Goal: Information Seeking & Learning: Learn about a topic

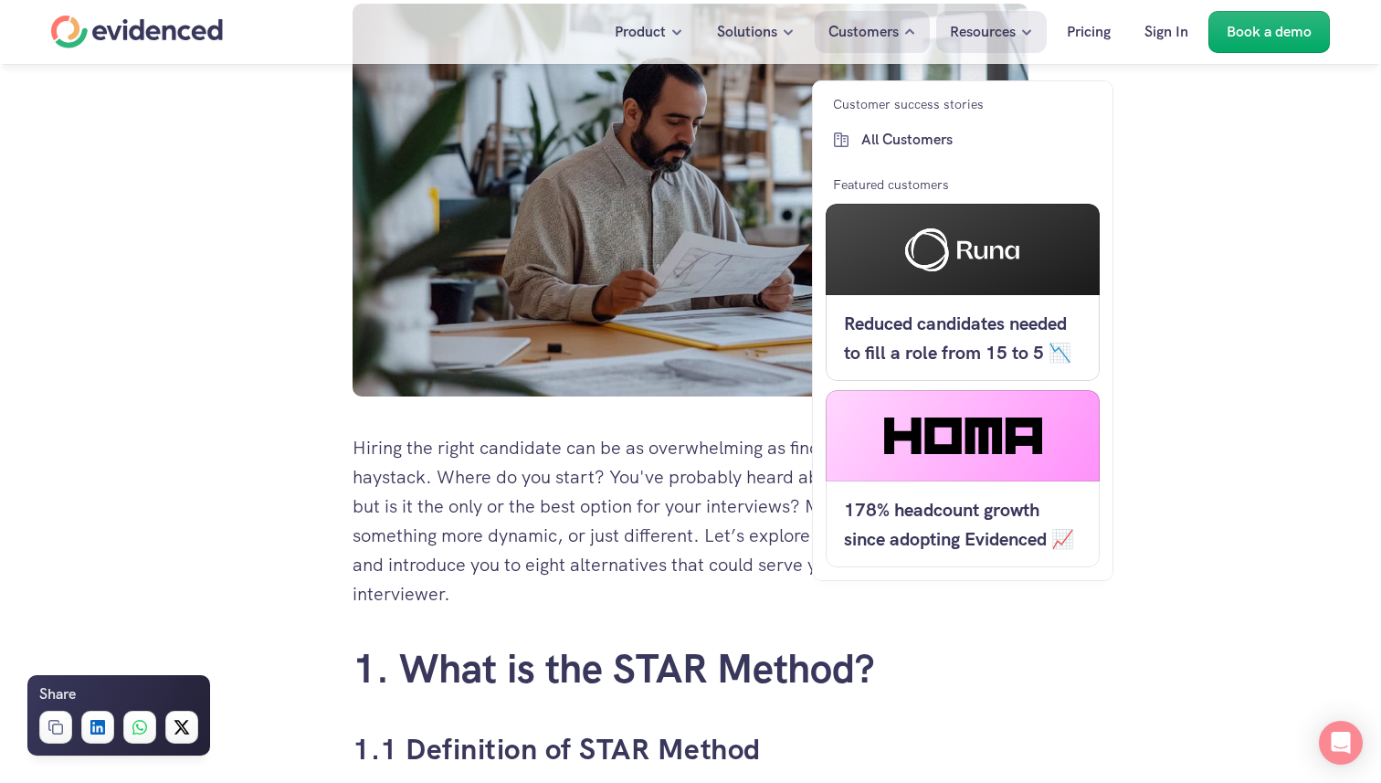
scroll to position [649, 0]
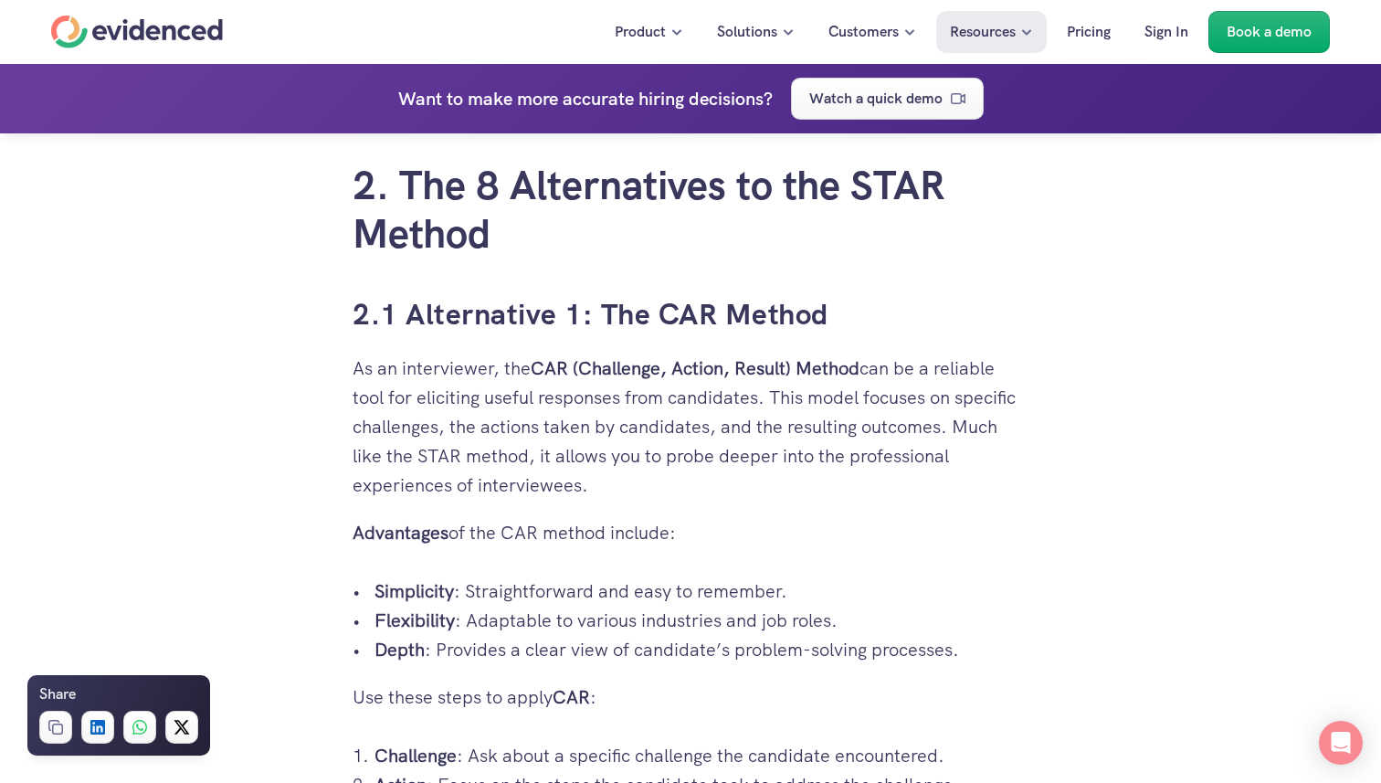
scroll to position [3059, 0]
drag, startPoint x: 877, startPoint y: 314, endPoint x: 969, endPoint y: 478, distance: 187.7
click at [972, 480] on p "As an interviewer, the CAR (Challenge, Action, Result) Method can be a reliable…" at bounding box center [691, 426] width 676 height 146
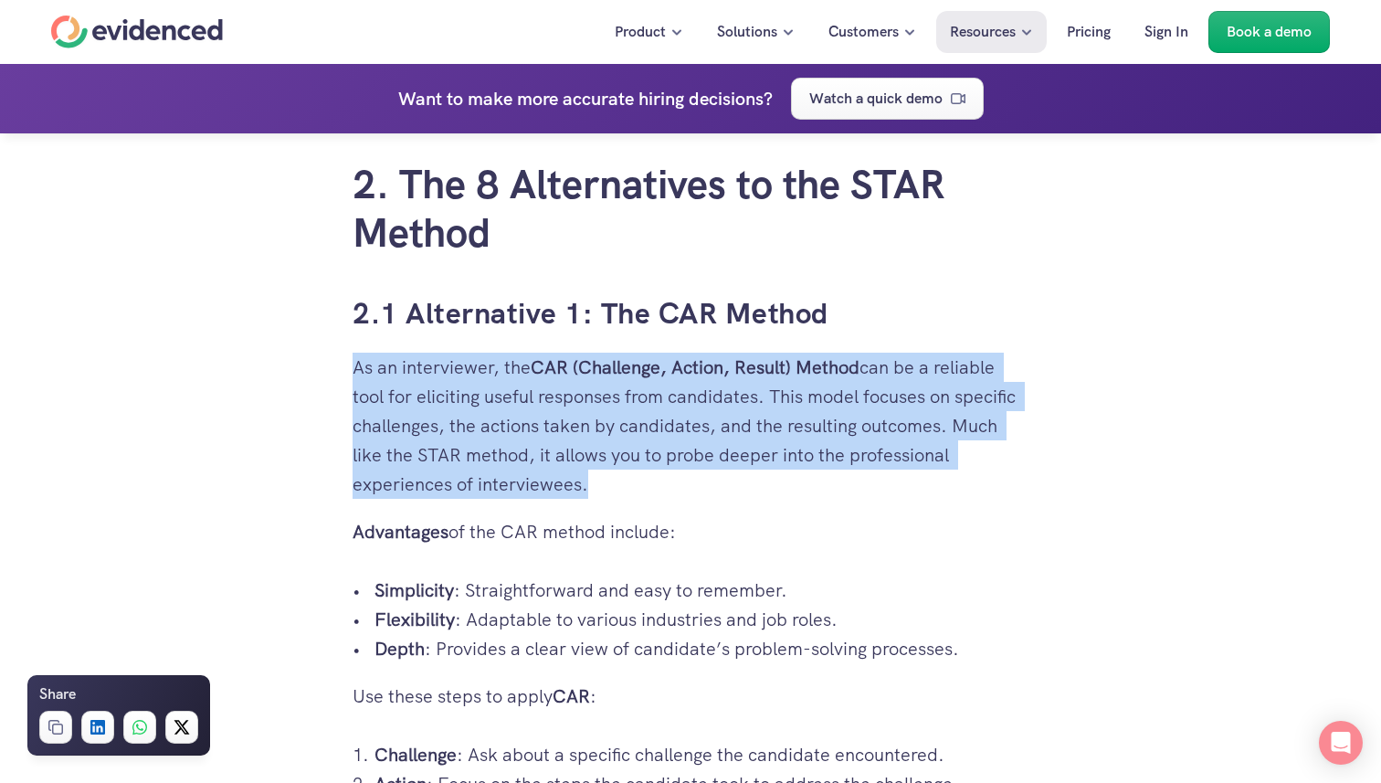
drag, startPoint x: 972, startPoint y: 480, endPoint x: 936, endPoint y: 350, distance: 134.5
drag, startPoint x: 936, startPoint y: 349, endPoint x: 992, endPoint y: 490, distance: 151.3
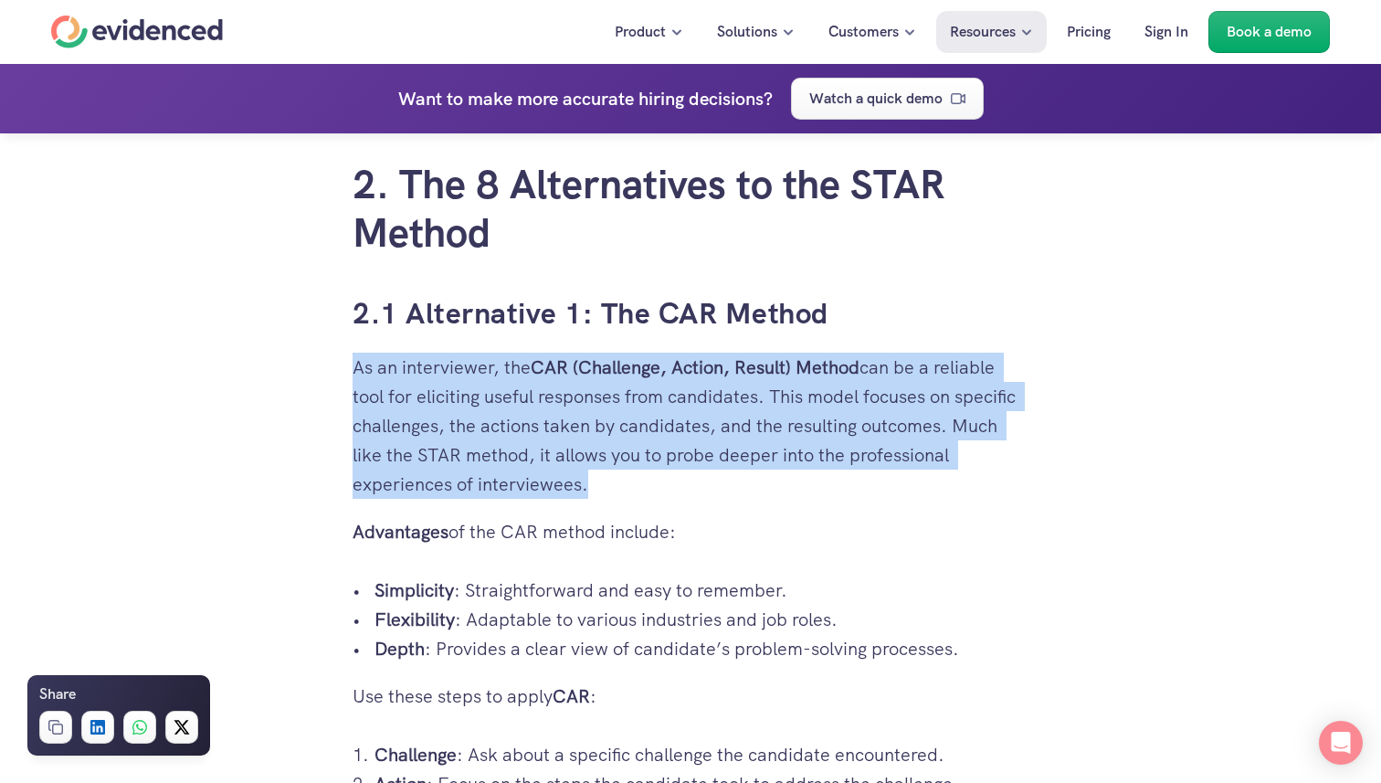
click at [992, 490] on p "As an interviewer, the CAR (Challenge, Action, Result) Method can be a reliable…" at bounding box center [691, 426] width 676 height 146
drag, startPoint x: 992, startPoint y: 490, endPoint x: 958, endPoint y: 349, distance: 145.6
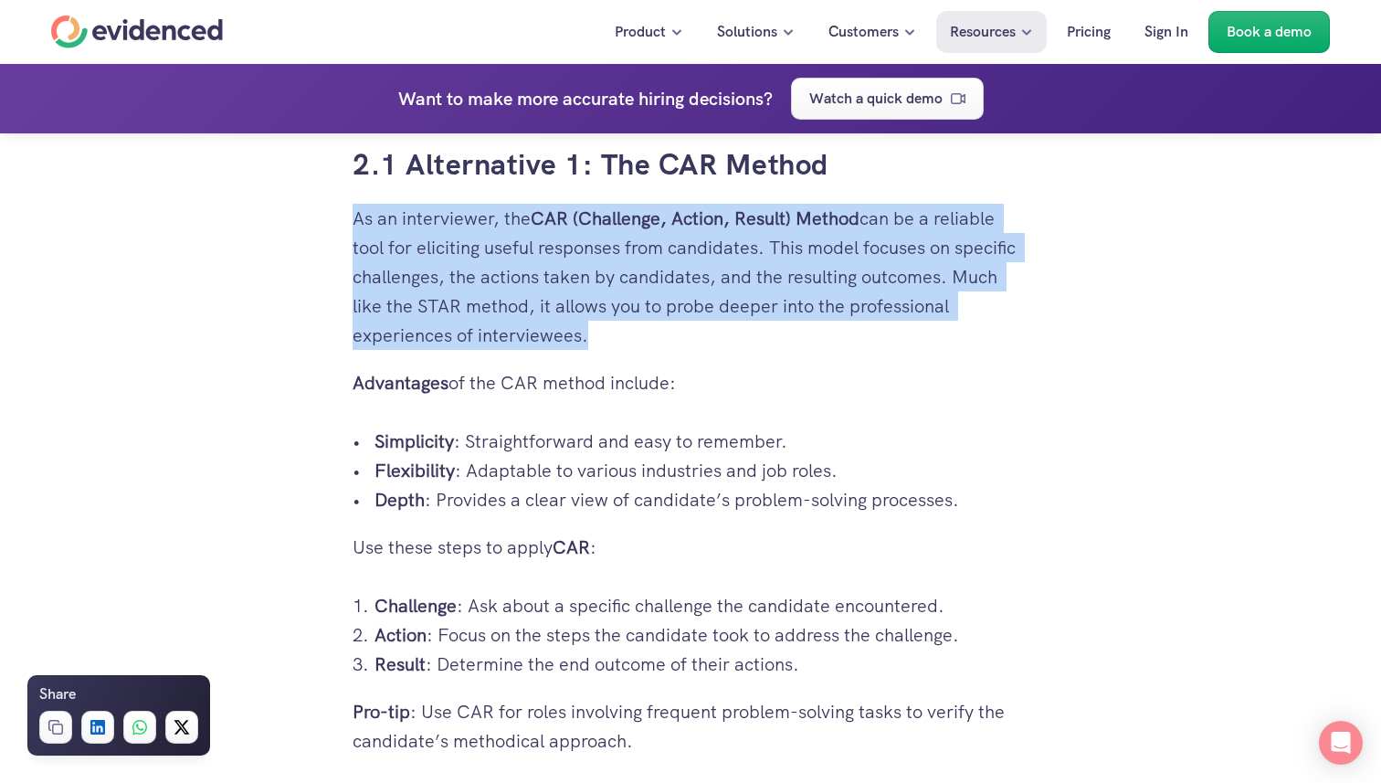
scroll to position [3288, 0]
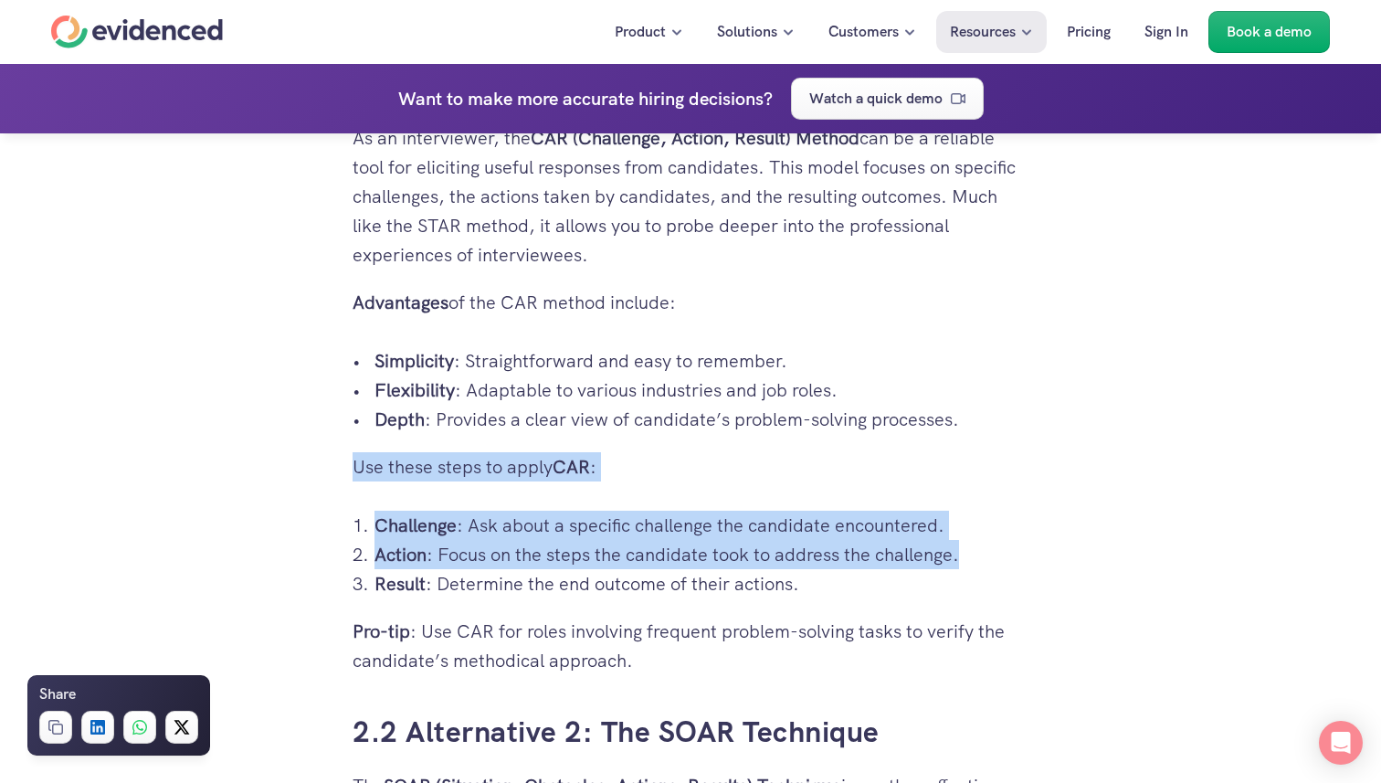
drag, startPoint x: 946, startPoint y: 443, endPoint x: 963, endPoint y: 568, distance: 126.2
click at [963, 569] on p "Result : Determine the end outcome of their actions." at bounding box center [701, 583] width 654 height 29
drag, startPoint x: 963, startPoint y: 568, endPoint x: 947, endPoint y: 504, distance: 65.8
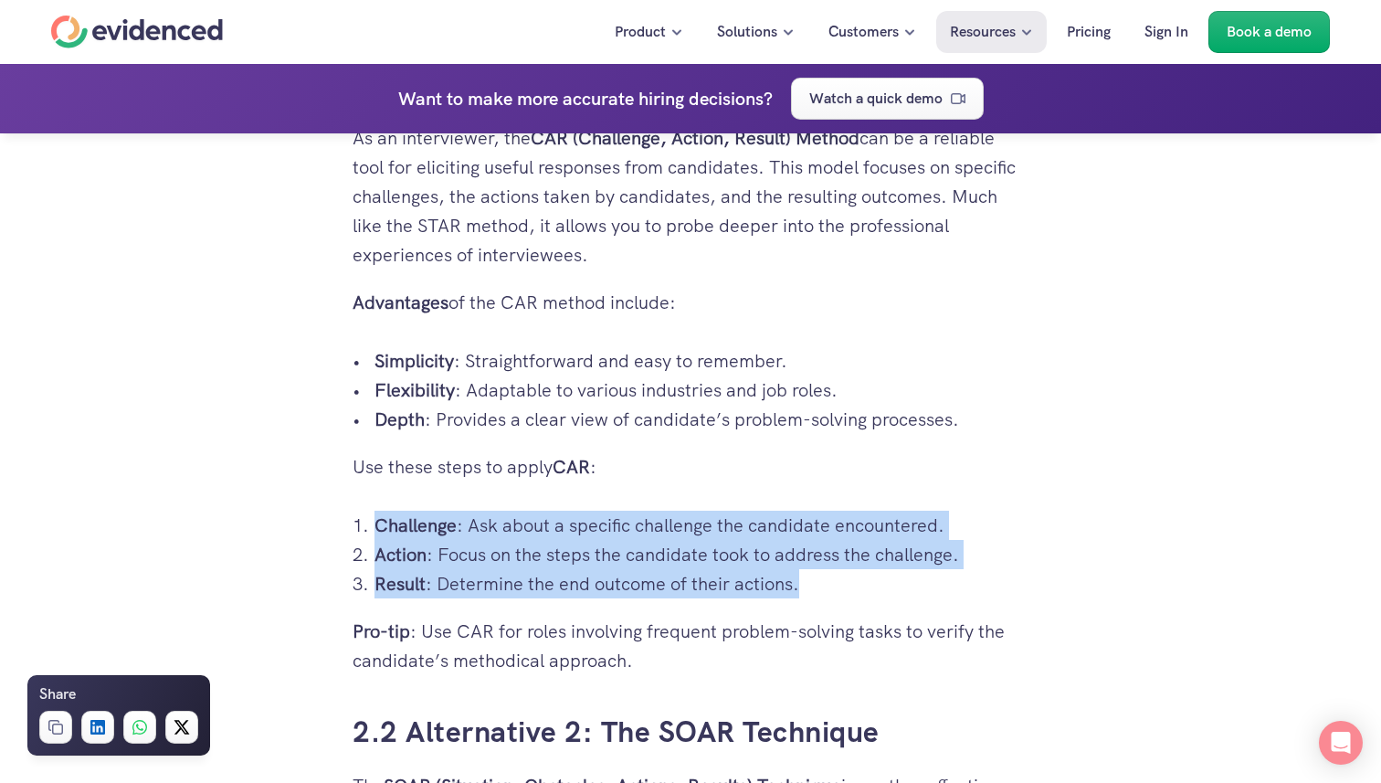
drag, startPoint x: 947, startPoint y: 504, endPoint x: 966, endPoint y: 579, distance: 77.3
click at [966, 579] on p "Result : Determine the end outcome of their actions." at bounding box center [701, 583] width 654 height 29
drag, startPoint x: 966, startPoint y: 579, endPoint x: 962, endPoint y: 498, distance: 81.4
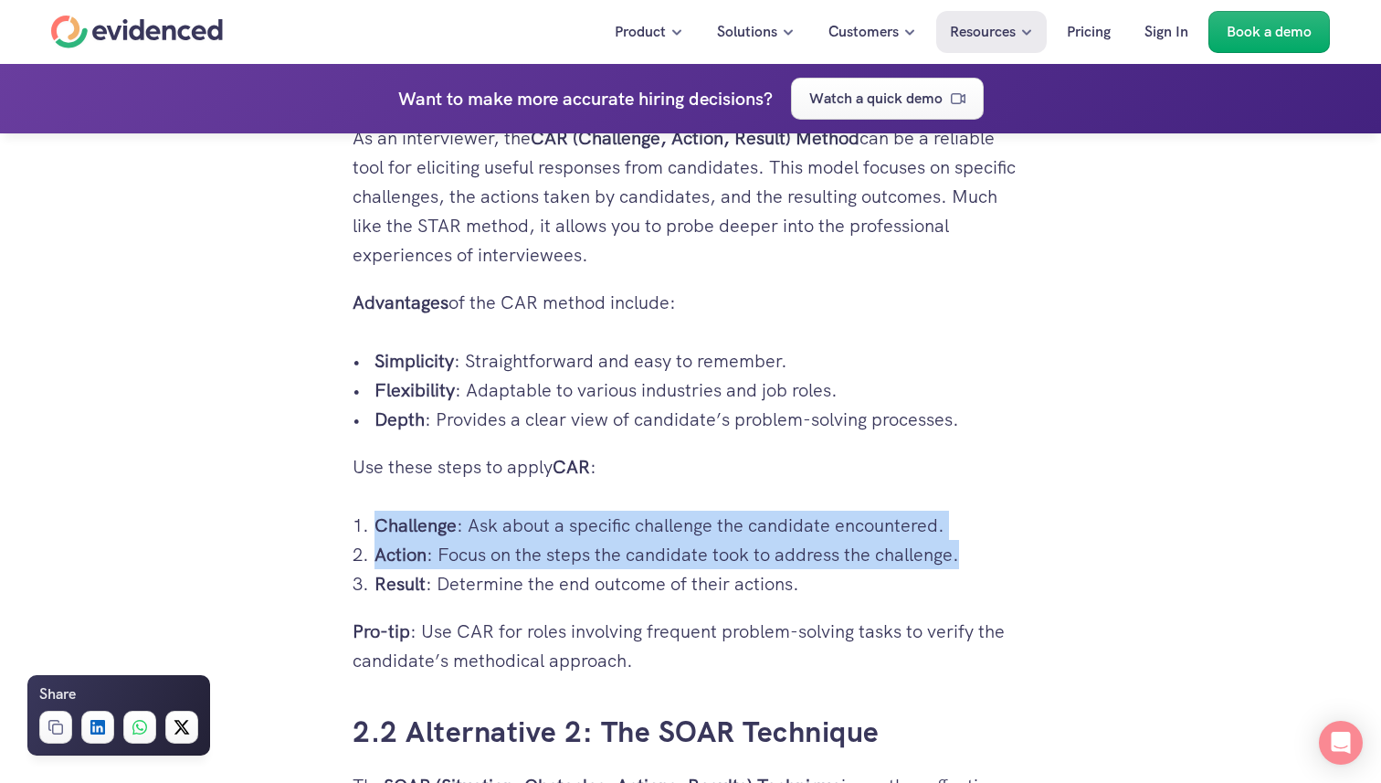
drag, startPoint x: 962, startPoint y: 498, endPoint x: 986, endPoint y: 565, distance: 72.0
click at [986, 565] on p "Action : Focus on the steps the candidate took to address the challenge." at bounding box center [701, 554] width 654 height 29
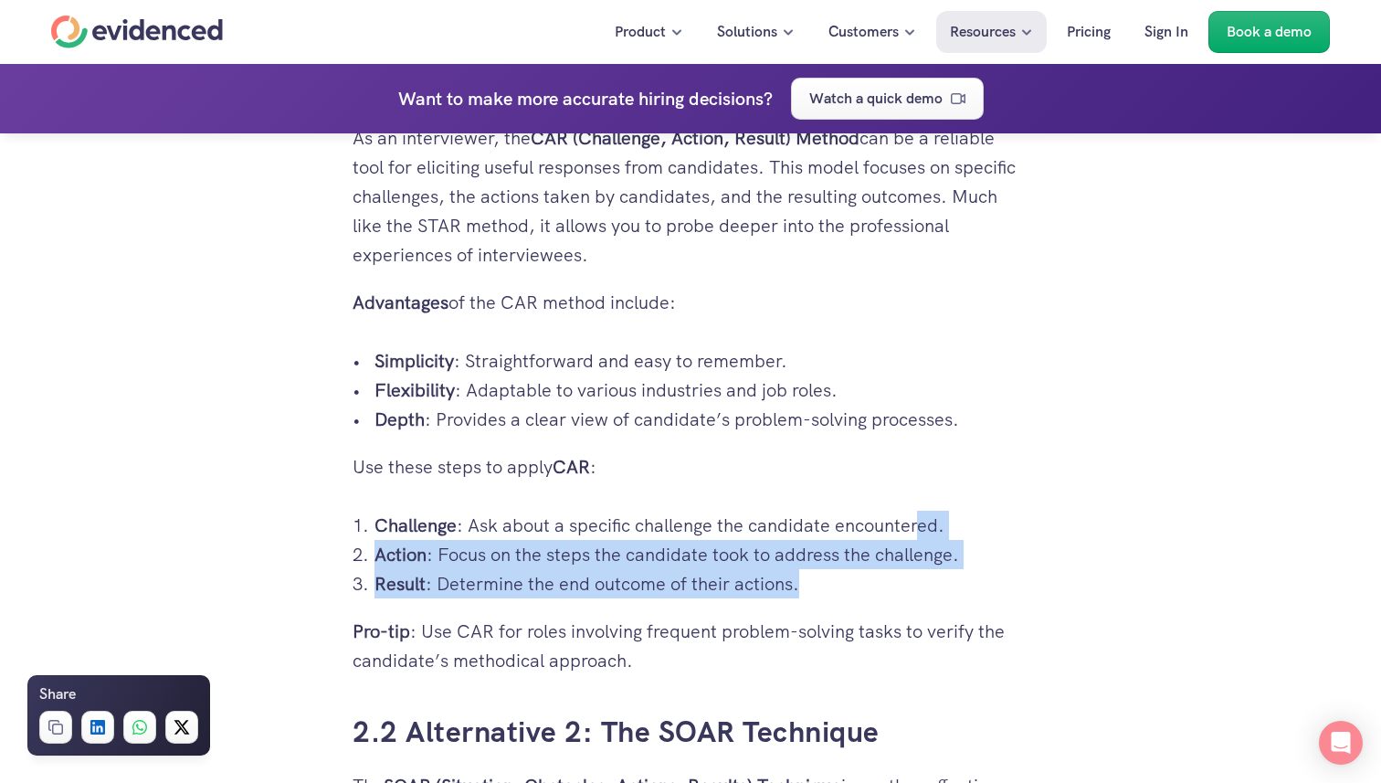
drag, startPoint x: 944, startPoint y: 597, endPoint x: 916, endPoint y: 512, distance: 89.3
click at [916, 512] on ol "Challenge : Ask about a specific challenge the candidate encountered. Action : …" at bounding box center [691, 555] width 676 height 88
click at [916, 512] on p "Challenge : Ask about a specific challenge the candidate encountered." at bounding box center [701, 525] width 654 height 29
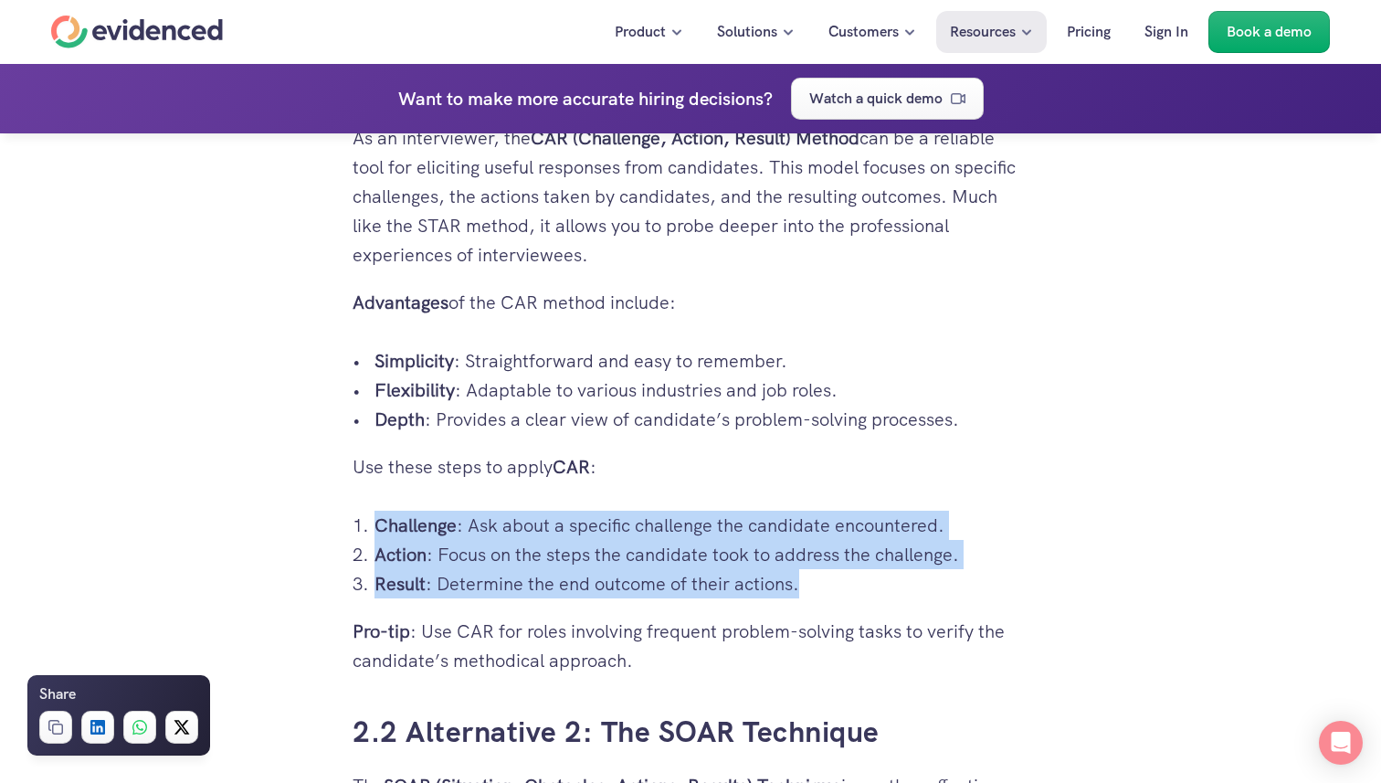
drag, startPoint x: 881, startPoint y: 500, endPoint x: 912, endPoint y: 587, distance: 92.7
click at [912, 587] on p "Result : Determine the end outcome of their actions." at bounding box center [701, 583] width 654 height 29
drag, startPoint x: 891, startPoint y: 580, endPoint x: 846, endPoint y: 506, distance: 86.9
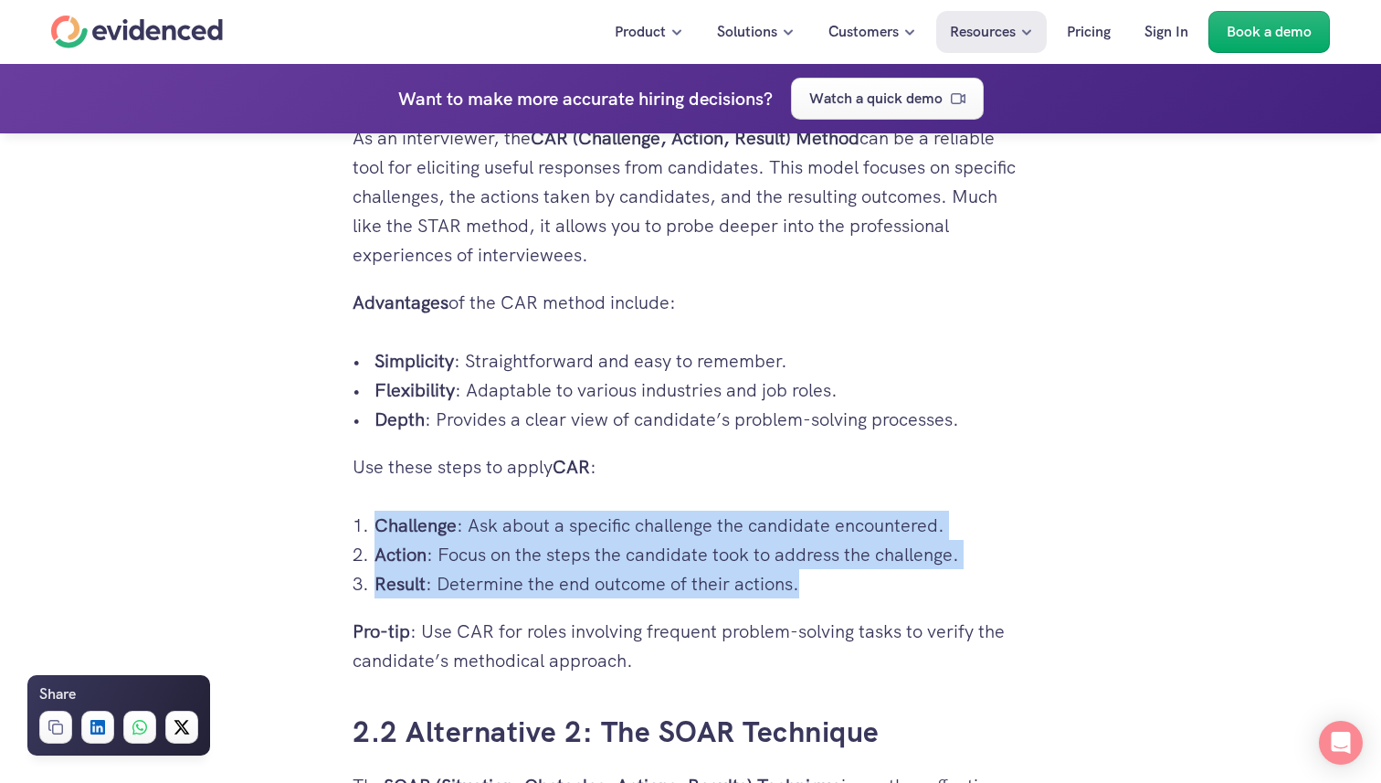
drag, startPoint x: 846, startPoint y: 506, endPoint x: 877, endPoint y: 584, distance: 83.6
click at [878, 584] on p "Result : Determine the end outcome of their actions." at bounding box center [701, 583] width 654 height 29
drag, startPoint x: 878, startPoint y: 584, endPoint x: 854, endPoint y: 504, distance: 82.9
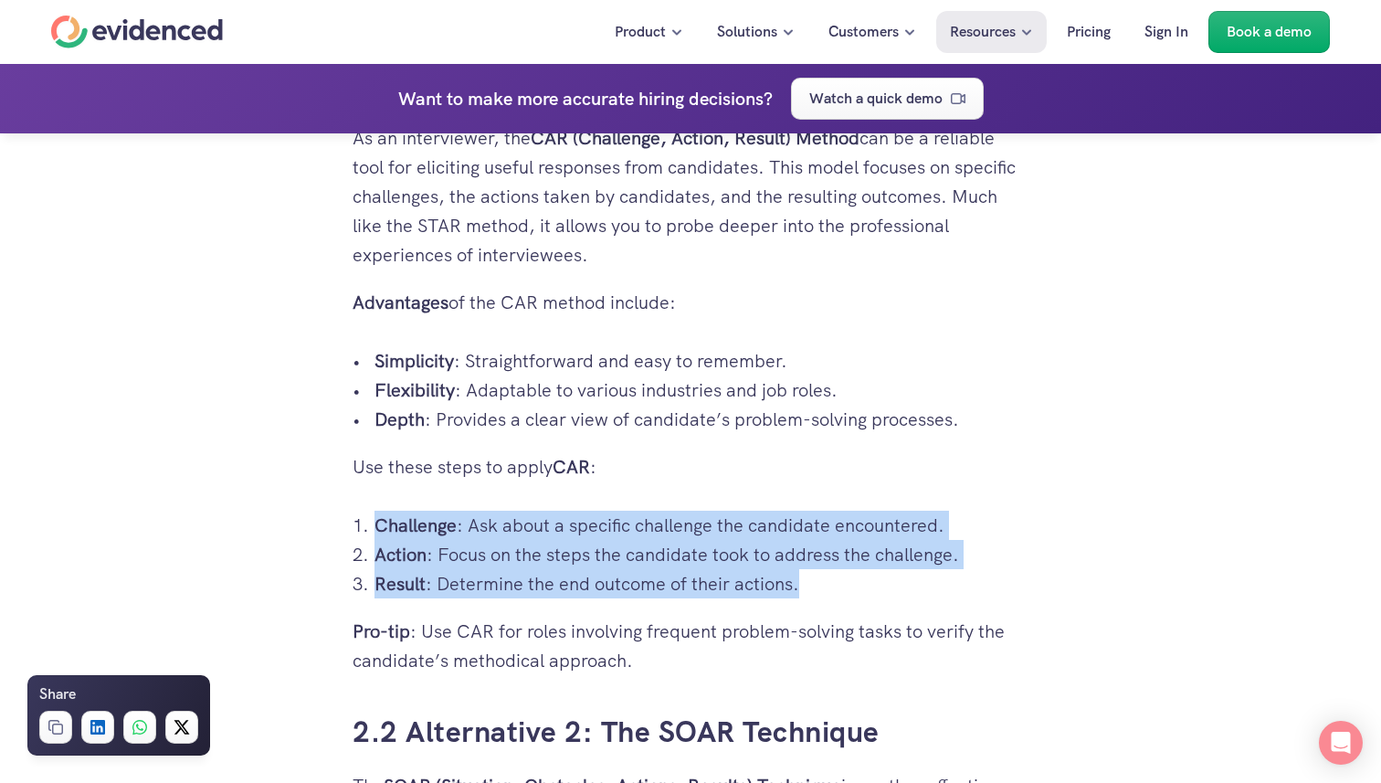
drag, startPoint x: 854, startPoint y: 504, endPoint x: 888, endPoint y: 570, distance: 73.9
click at [888, 570] on p "Result : Determine the end outcome of their actions." at bounding box center [701, 583] width 654 height 29
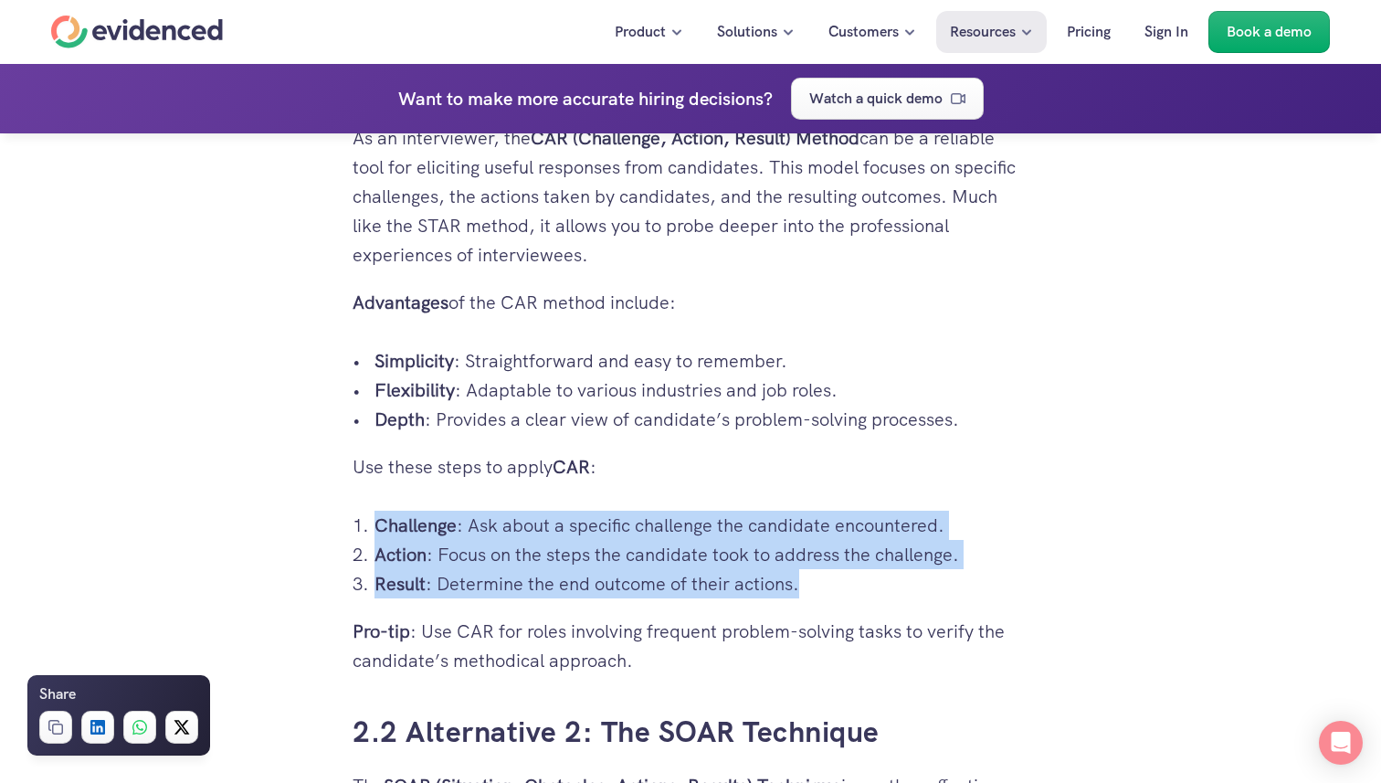
drag, startPoint x: 888, startPoint y: 570, endPoint x: 866, endPoint y: 509, distance: 65.0
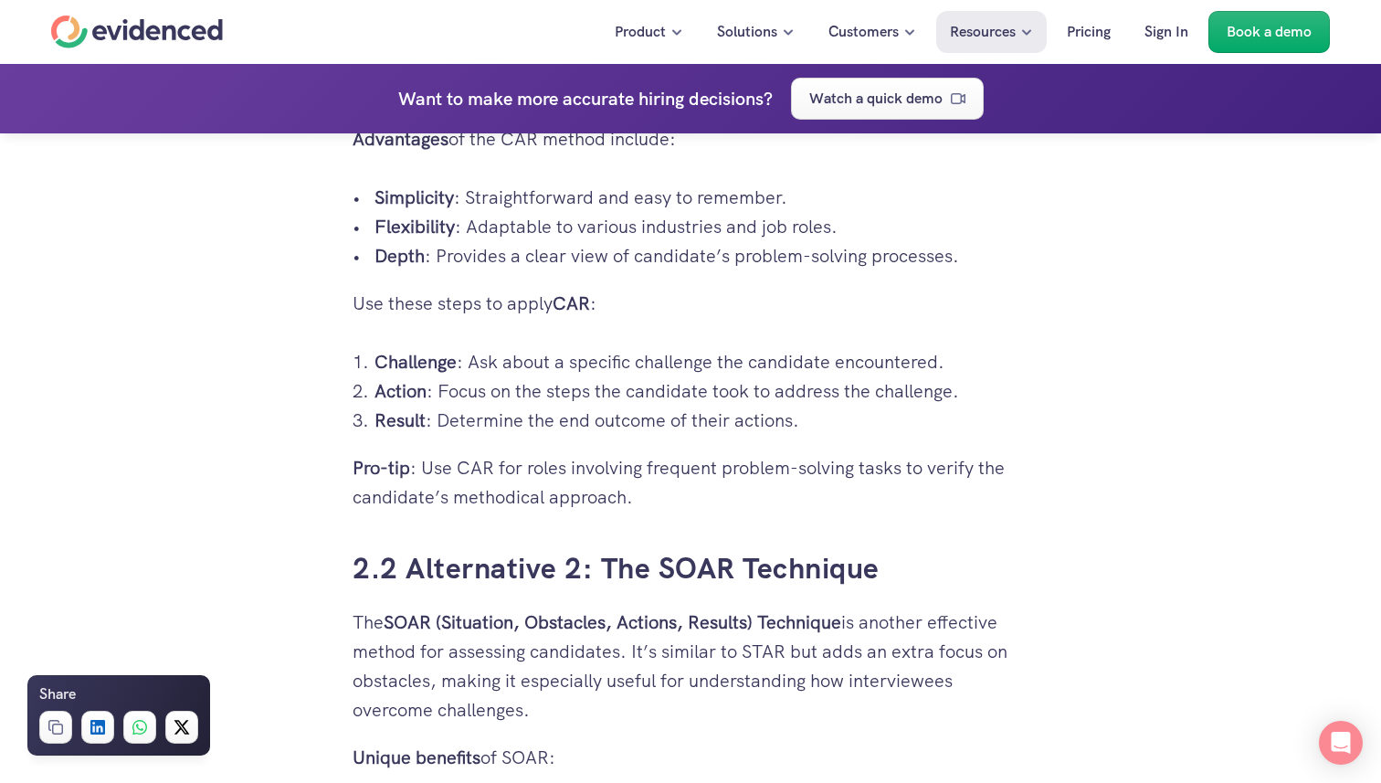
scroll to position [3570, 0]
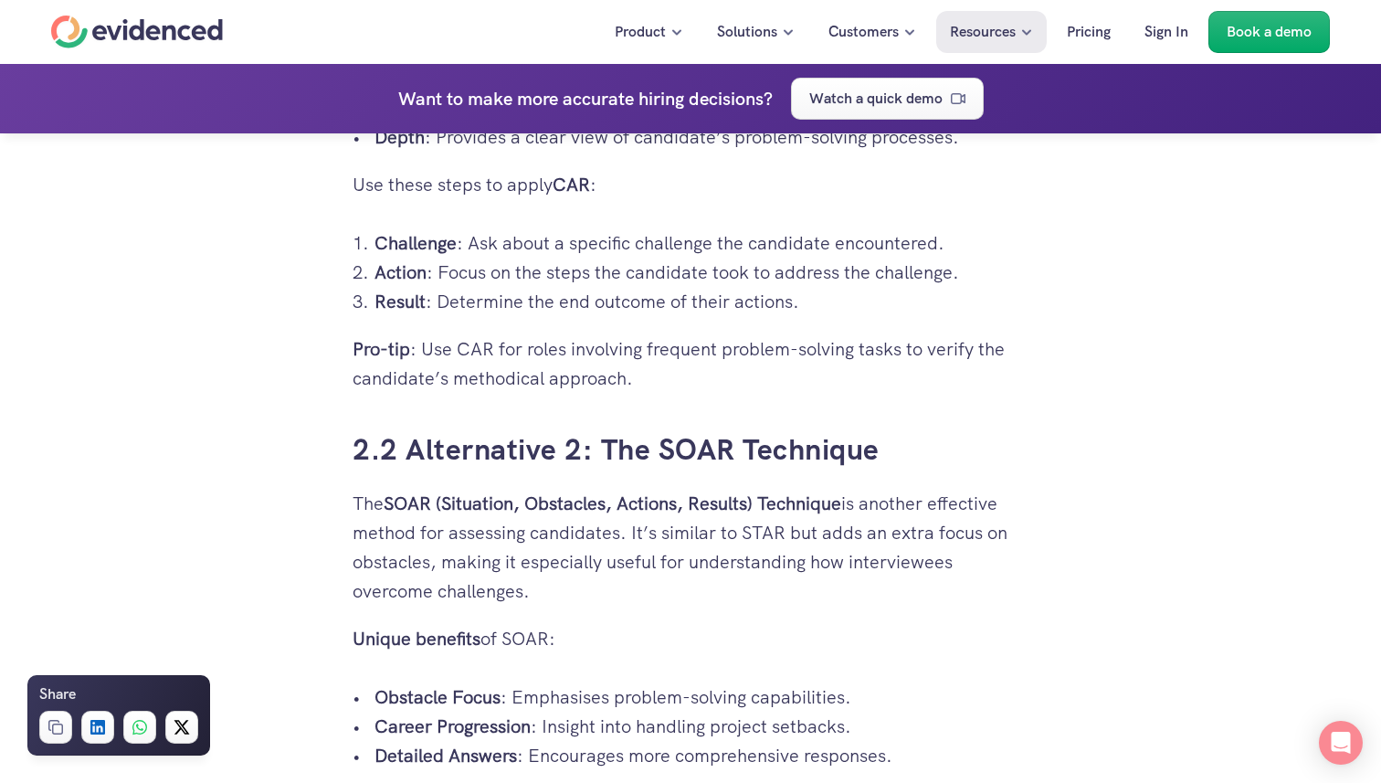
drag, startPoint x: 870, startPoint y: 237, endPoint x: 925, endPoint y: 364, distance: 137.8
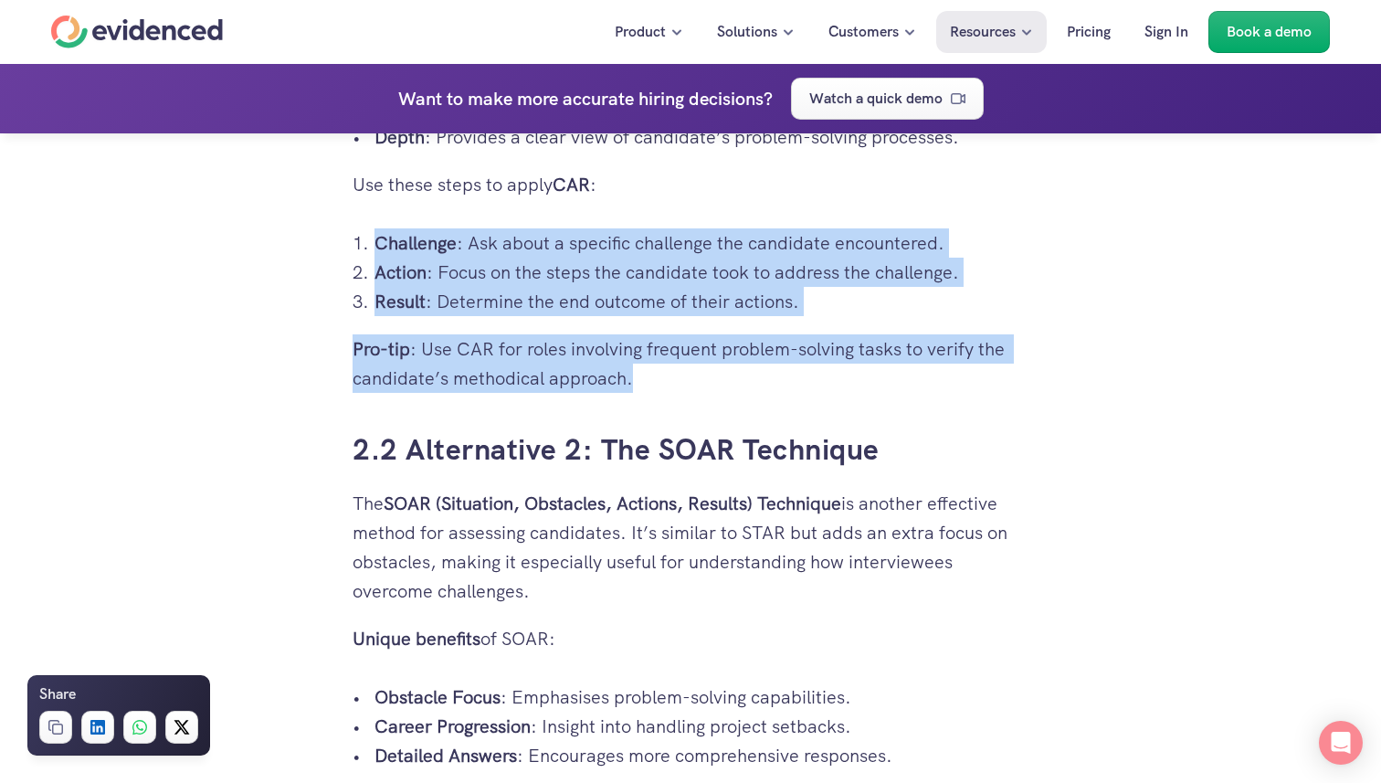
drag, startPoint x: 916, startPoint y: 379, endPoint x: 886, endPoint y: 213, distance: 169.0
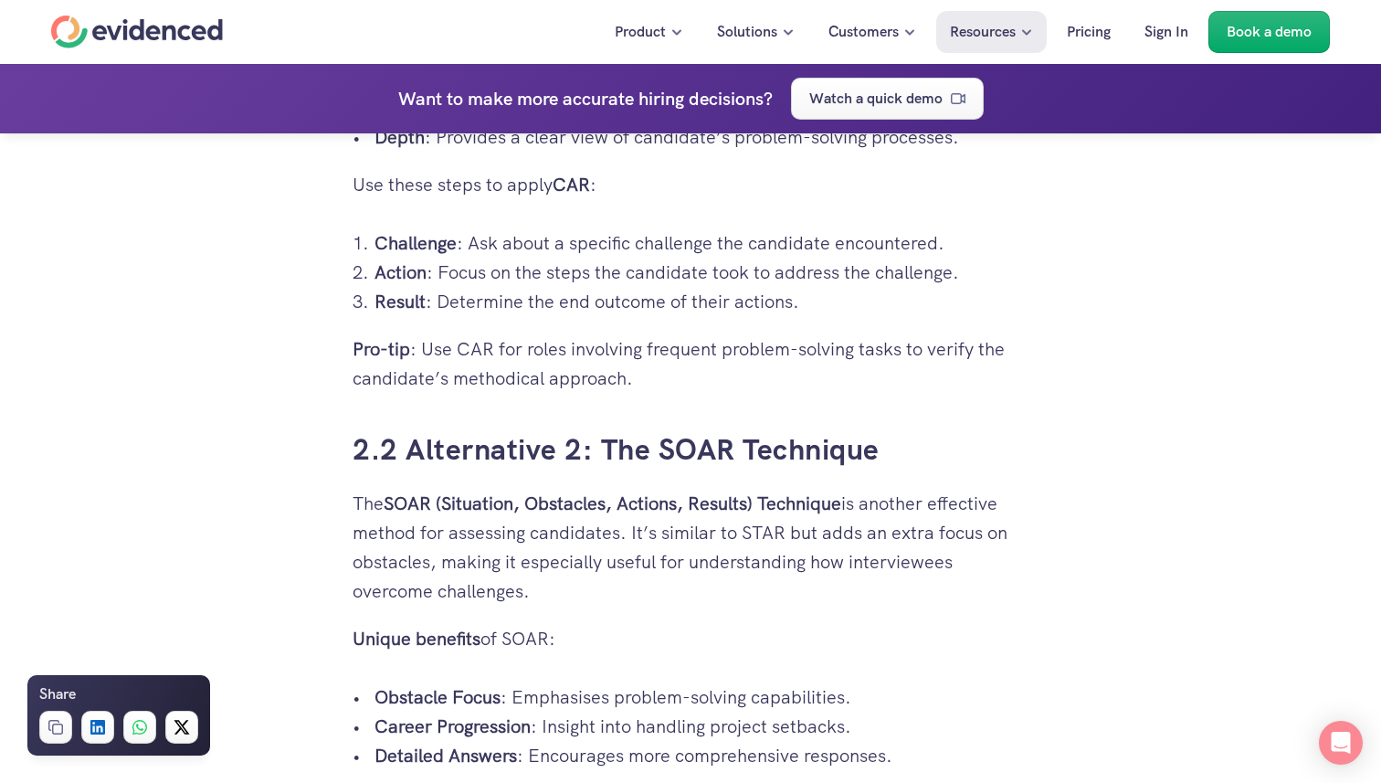
click at [881, 233] on p "Challenge : Ask about a specific challenge the candidate encountered." at bounding box center [701, 242] width 654 height 29
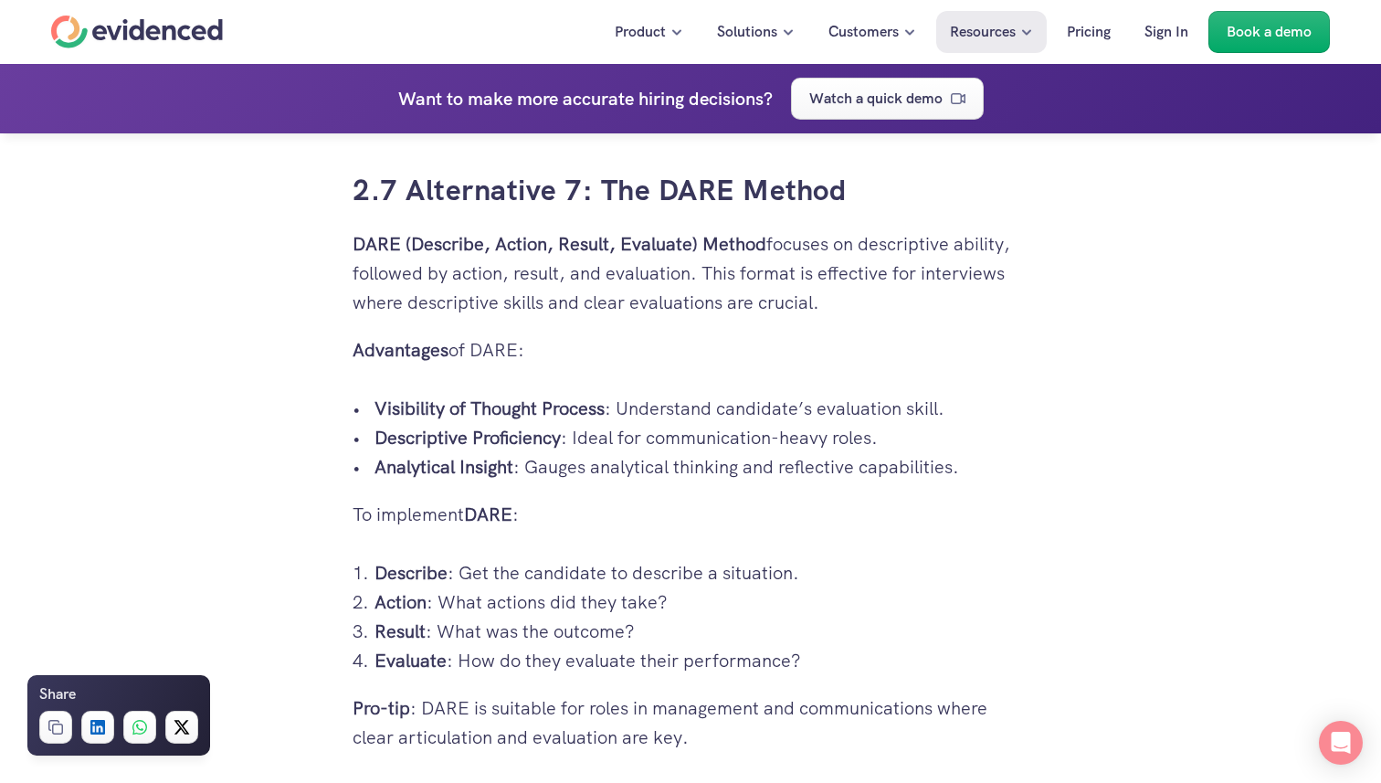
scroll to position [7014, 0]
